Goal: Information Seeking & Learning: Learn about a topic

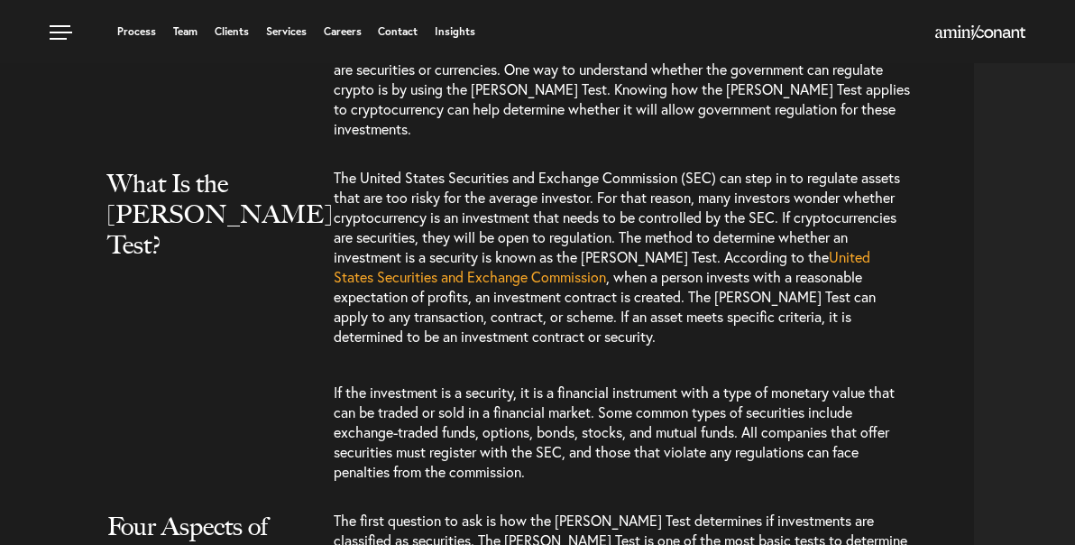
scroll to position [1232, 0]
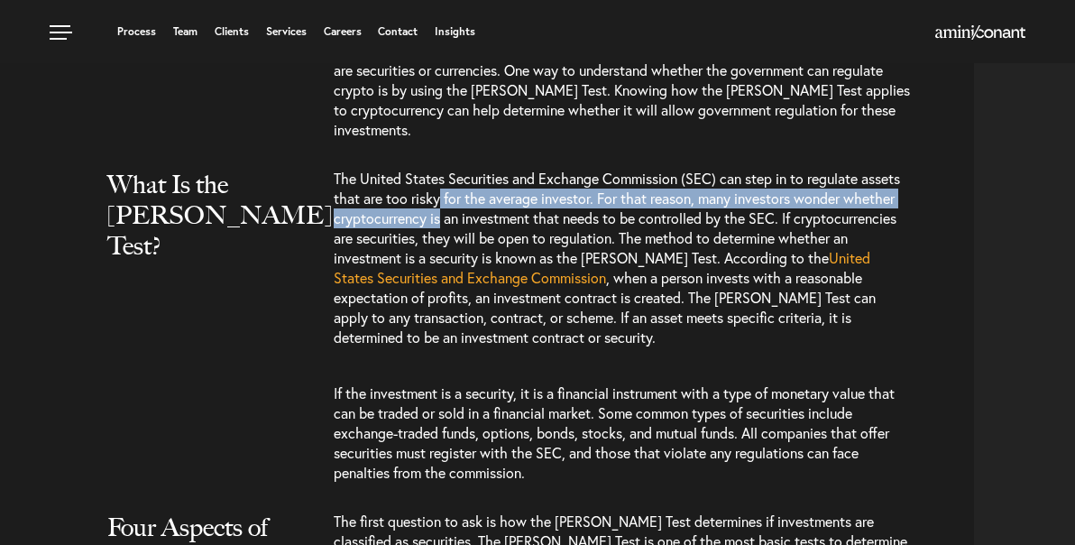
drag, startPoint x: 441, startPoint y: 192, endPoint x: 441, endPoint y: 218, distance: 26.2
click at [441, 218] on span "The United States Securities and Exchange Commission (SEC) can step in to regul…" at bounding box center [617, 218] width 567 height 98
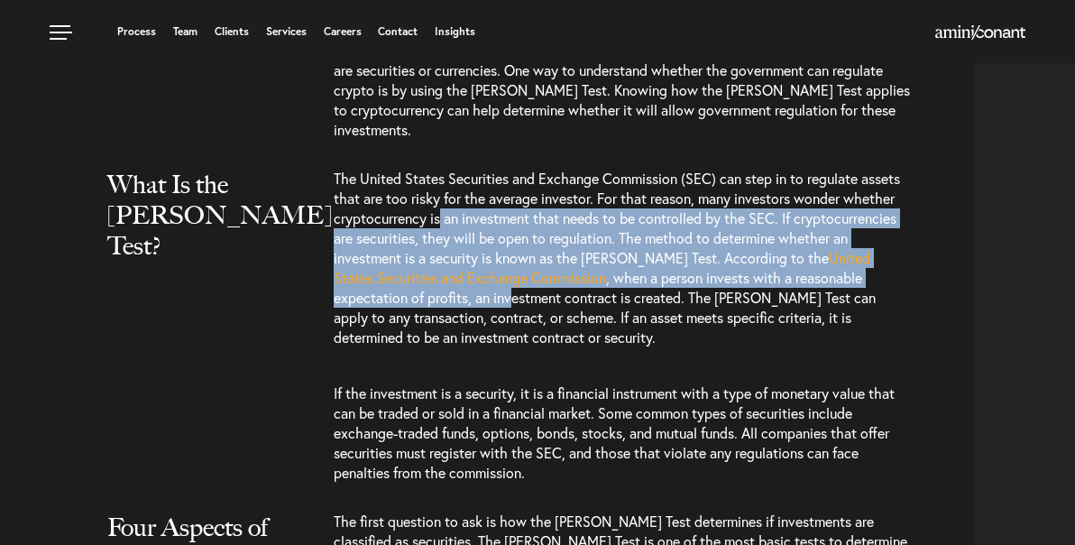
drag, startPoint x: 440, startPoint y: 221, endPoint x: 436, endPoint y: 300, distance: 78.6
click at [436, 300] on p "The United States Securities and Exchange Commission (SEC) can step in to regul…" at bounding box center [622, 267] width 577 height 197
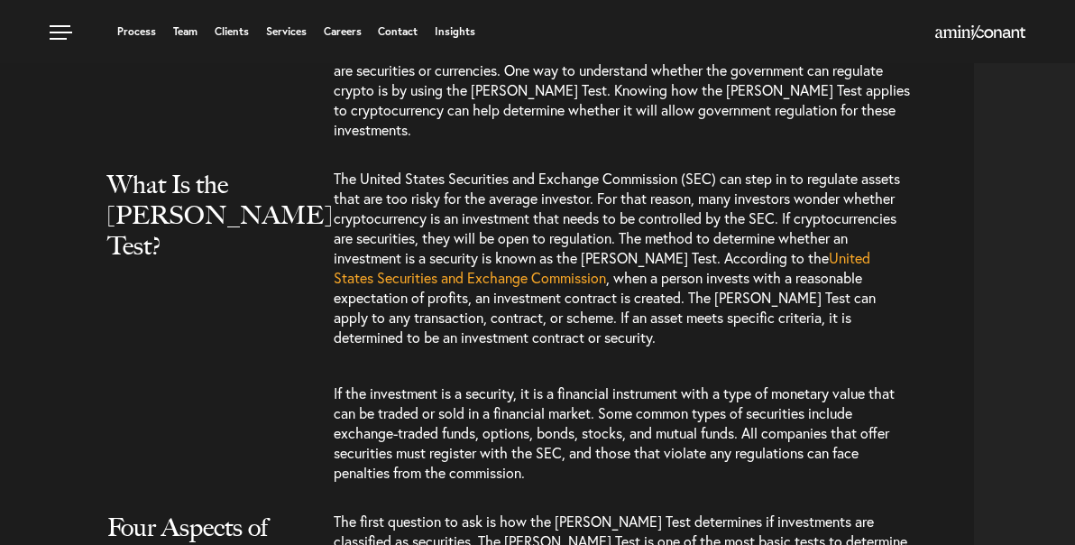
click at [500, 317] on span ", when a person invests with a reasonable expectation of profits, an investment…" at bounding box center [605, 307] width 542 height 78
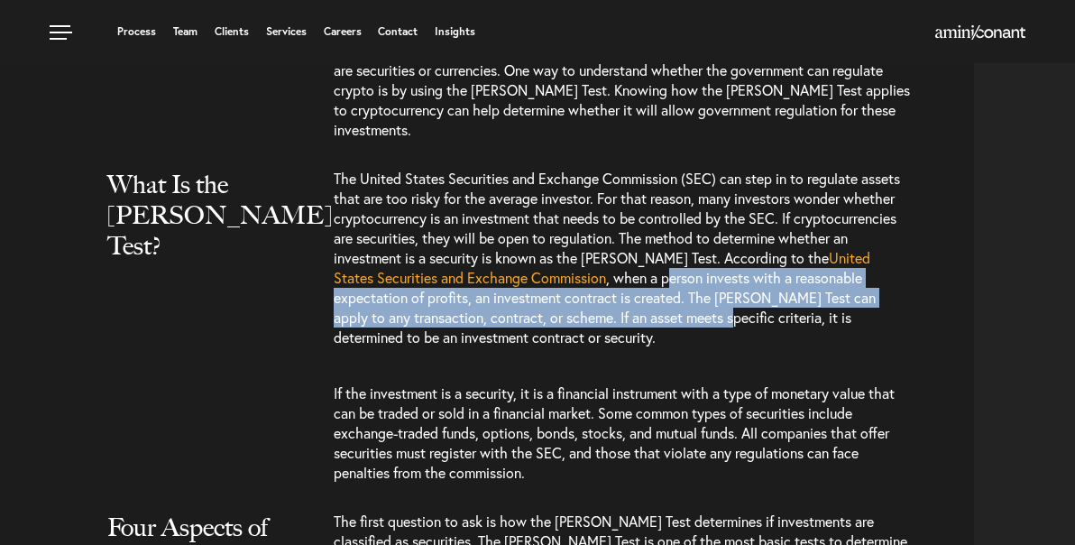
drag, startPoint x: 626, startPoint y: 269, endPoint x: 626, endPoint y: 319, distance: 50.5
click at [626, 319] on span ", when a person invests with a reasonable expectation of profits, an investment…" at bounding box center [605, 307] width 542 height 78
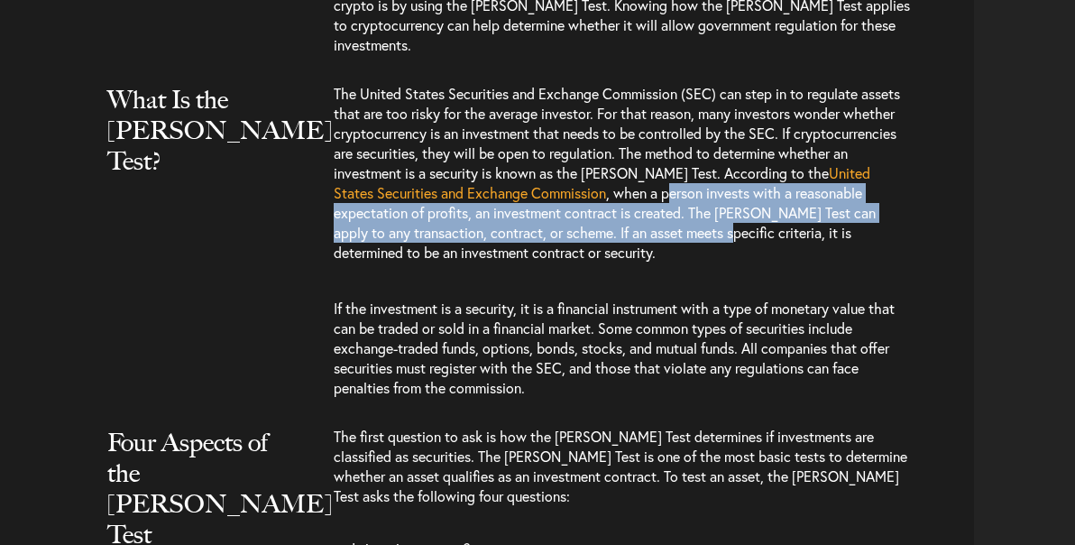
scroll to position [1337, 0]
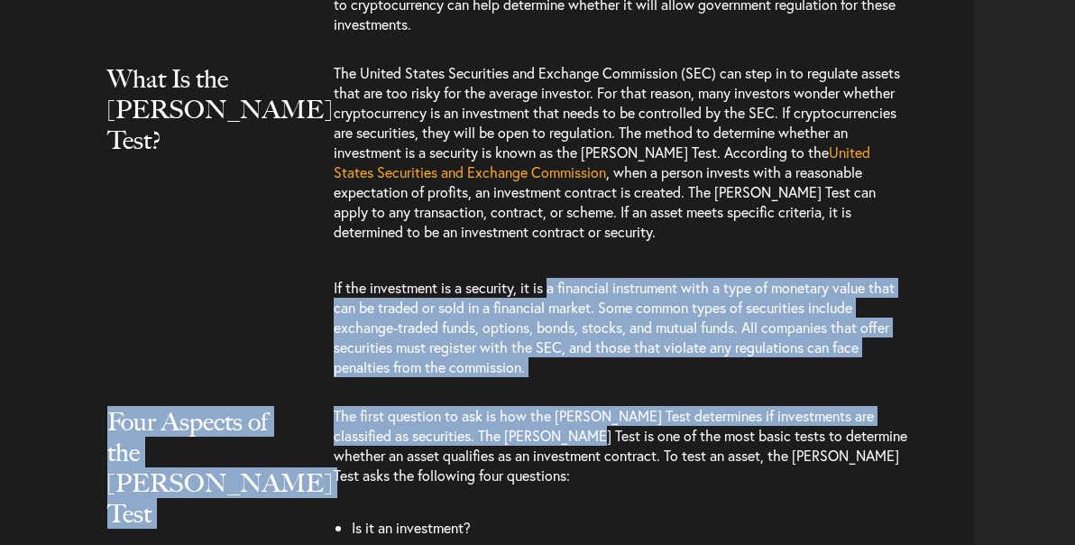
drag, startPoint x: 554, startPoint y: 292, endPoint x: 560, endPoint y: 446, distance: 153.5
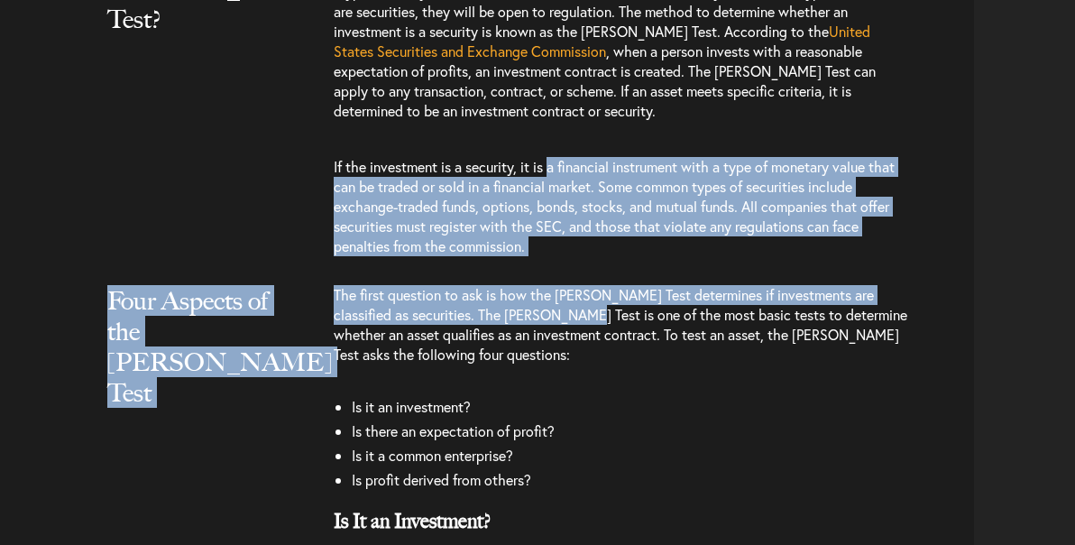
scroll to position [1460, 0]
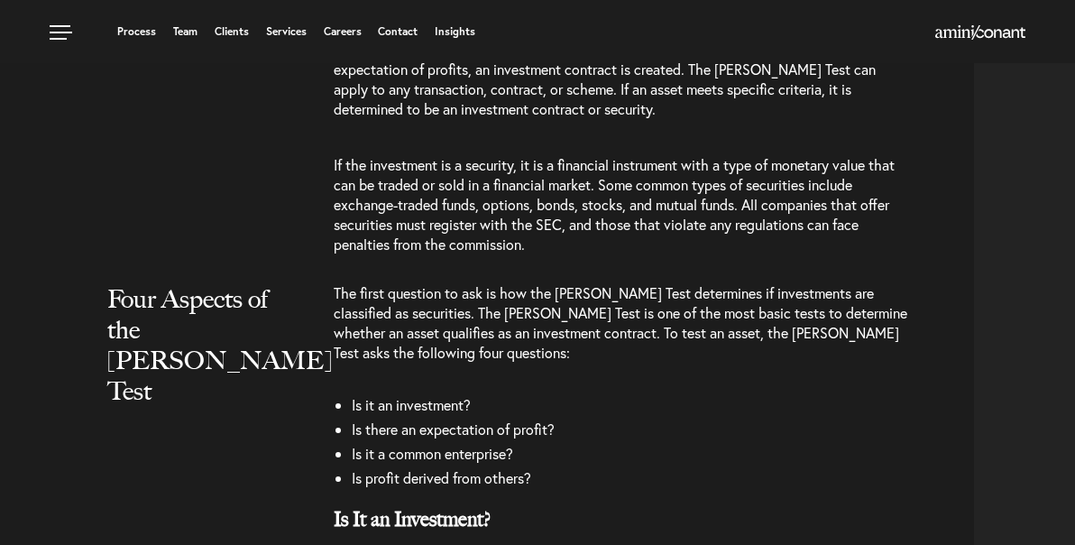
click at [560, 446] on li "Is it a common enterprise?" at bounding box center [631, 454] width 558 height 24
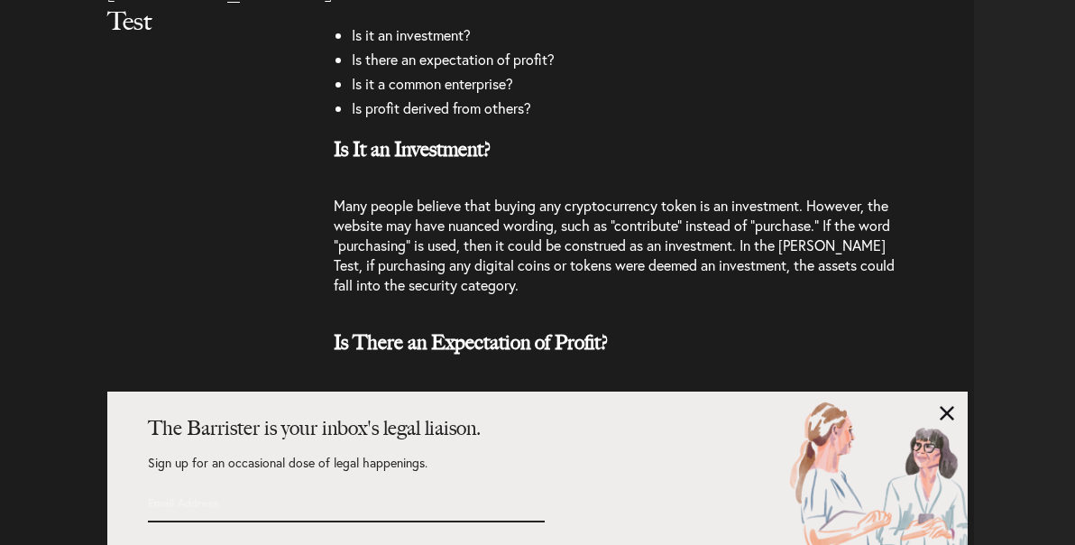
scroll to position [1831, 0]
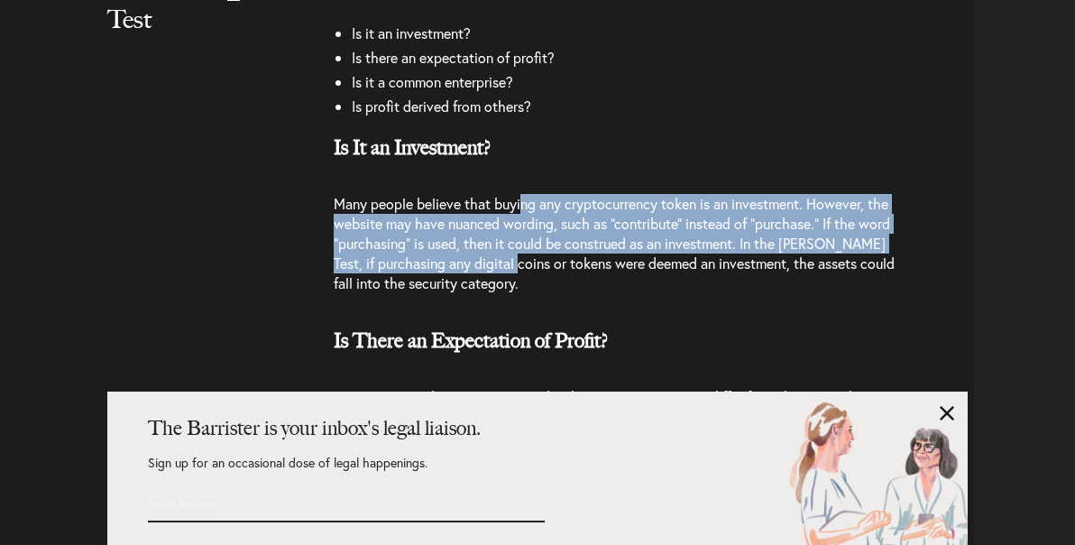
drag, startPoint x: 522, startPoint y: 214, endPoint x: 526, endPoint y: 272, distance: 58.8
click at [526, 272] on span "Many people believe that buying any cryptocurrency token is an investment. Howe…" at bounding box center [614, 243] width 561 height 98
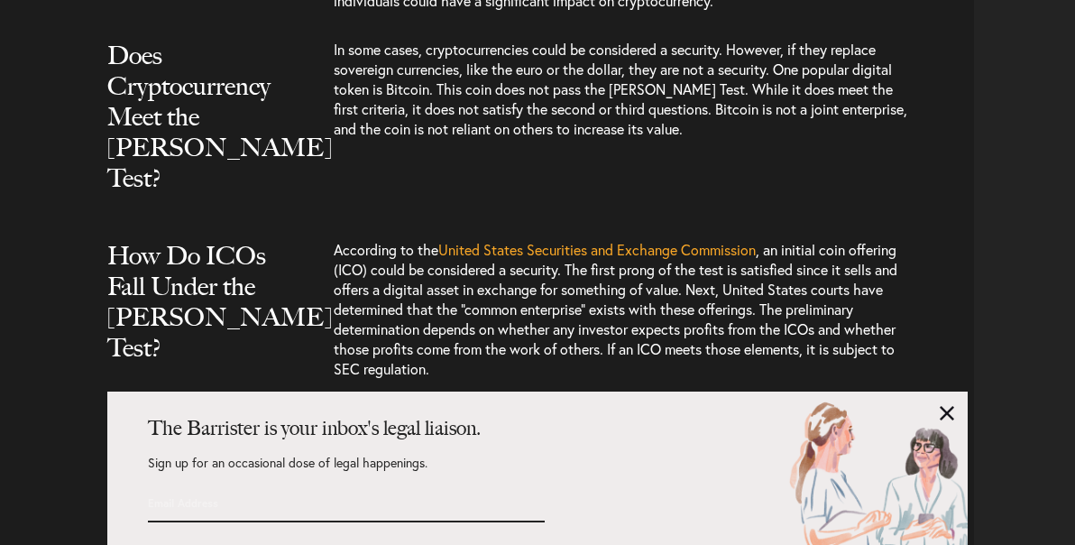
scroll to position [2773, 0]
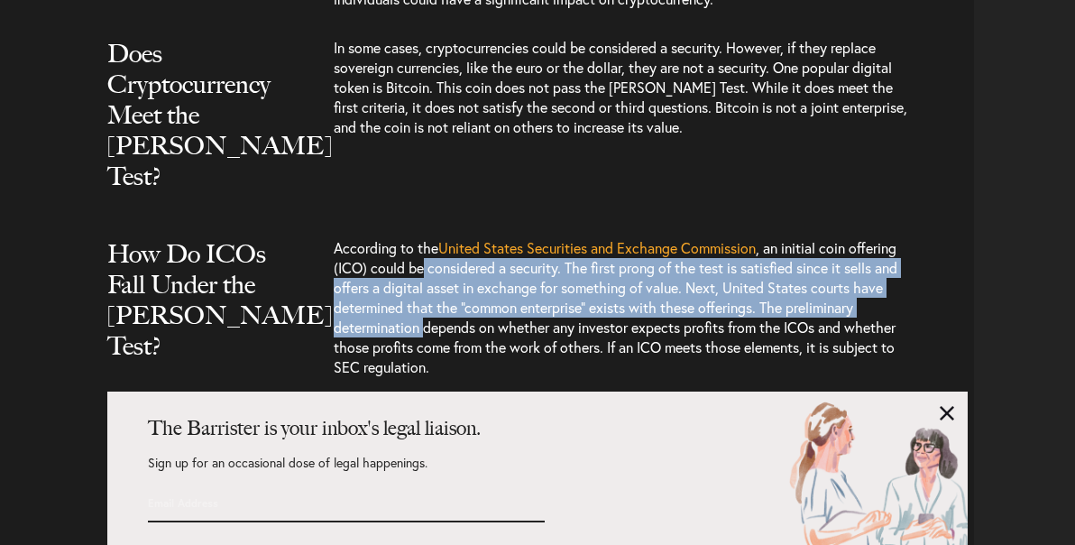
drag, startPoint x: 427, startPoint y: 242, endPoint x: 429, endPoint y: 307, distance: 65.0
click at [429, 307] on span ", an initial coin offering (ICO) could be considered a security. The first pron…" at bounding box center [616, 307] width 564 height 138
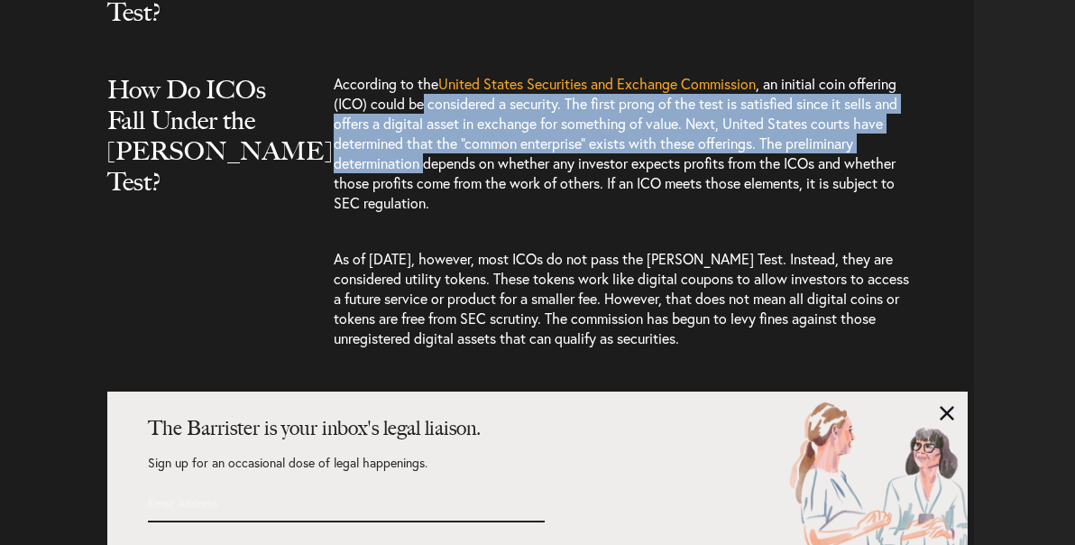
scroll to position [2941, 0]
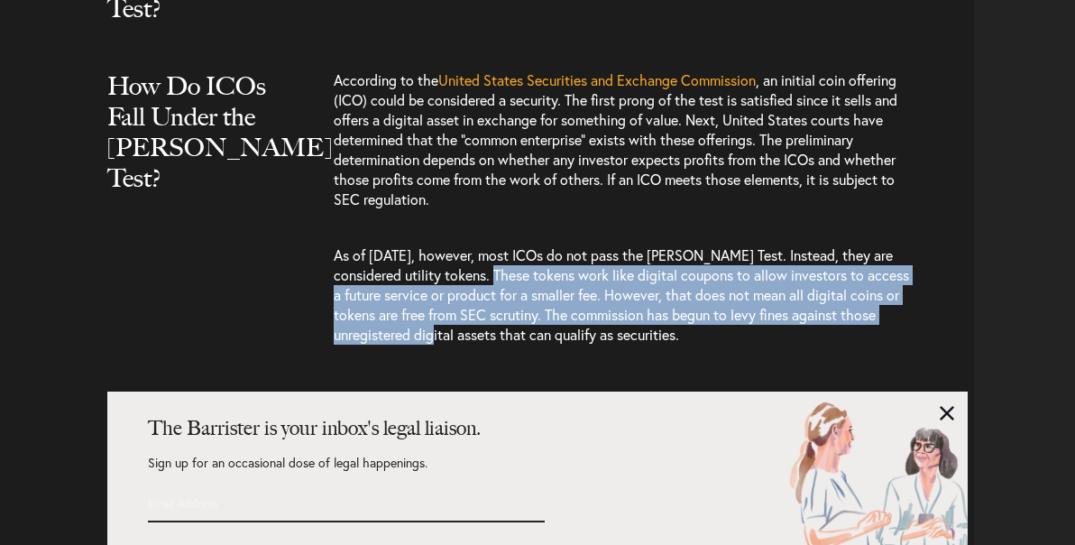
drag, startPoint x: 484, startPoint y: 240, endPoint x: 485, endPoint y: 308, distance: 67.7
click at [485, 308] on span "As of [DATE], however, most ICOs do not pass the [PERSON_NAME] Test. Instead, t…" at bounding box center [622, 294] width 576 height 98
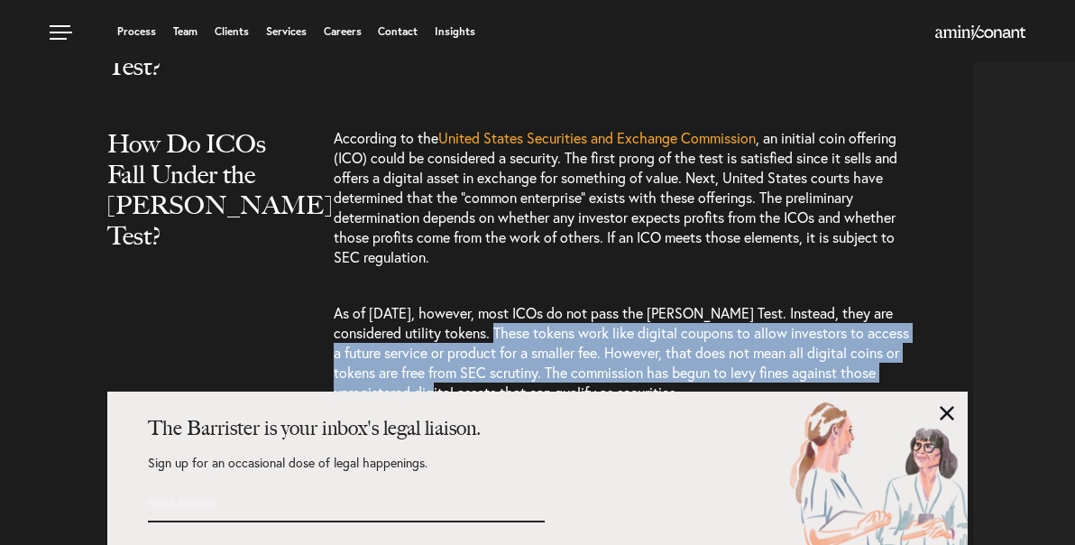
scroll to position [2883, 0]
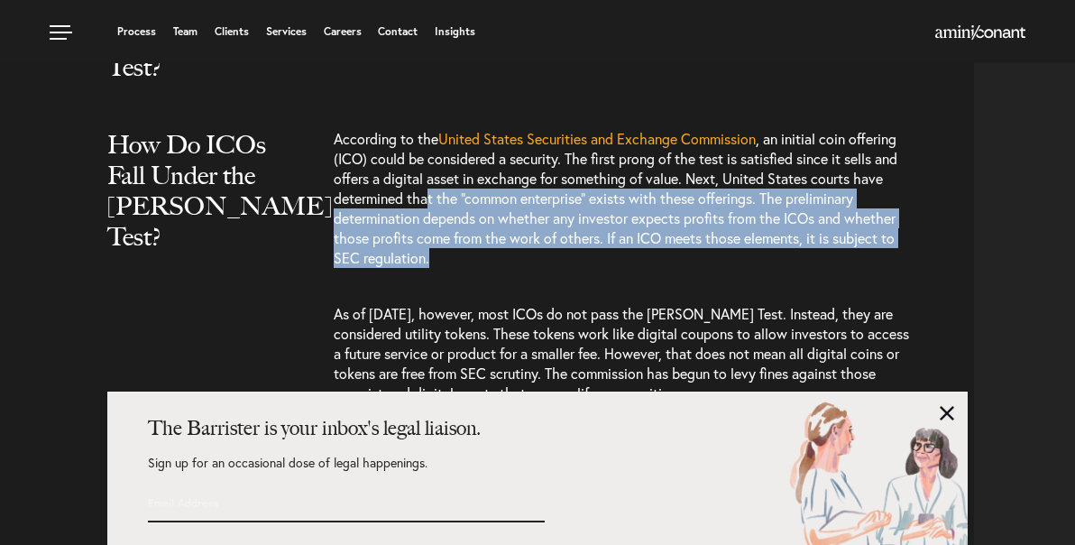
drag, startPoint x: 531, startPoint y: 227, endPoint x: 429, endPoint y: 174, distance: 114.2
click at [429, 174] on p "According to the United States Securities and Exchange Commission , an initial …" at bounding box center [622, 207] width 577 height 157
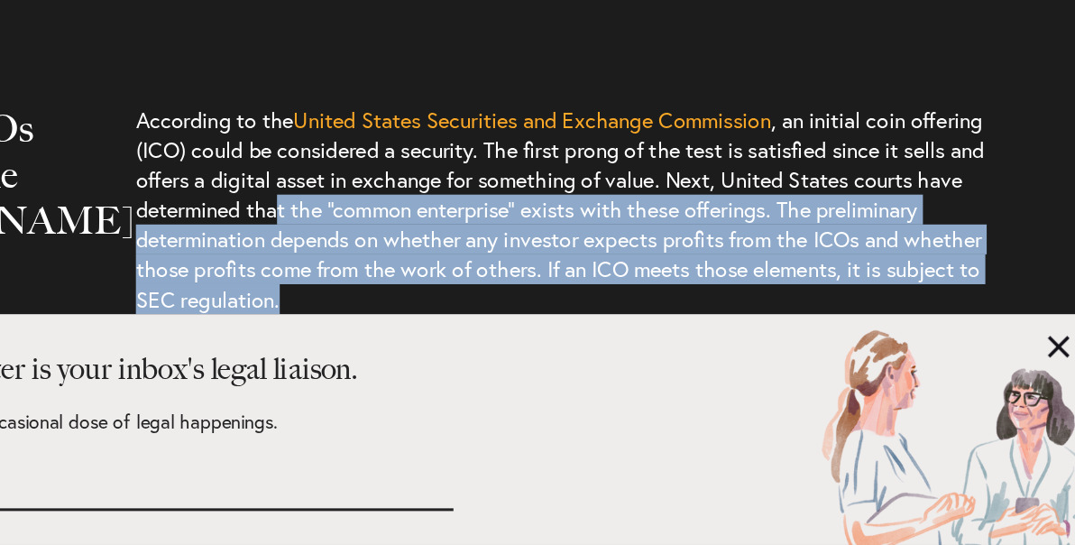
scroll to position [2850, 0]
